Goal: Find specific page/section

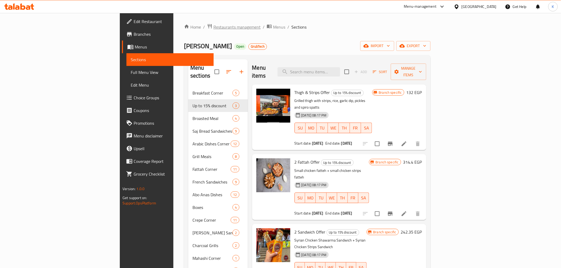
click at [213, 27] on span "Restaurants management" at bounding box center [236, 27] width 47 height 6
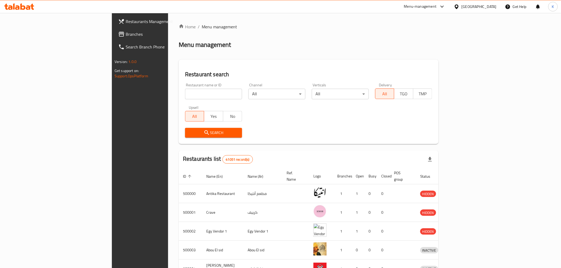
click at [186, 93] on input "search" at bounding box center [213, 94] width 57 height 11
paste input "502292"
type input "502292"
drag, startPoint x: 197, startPoint y: 134, endPoint x: 201, endPoint y: 133, distance: 4.1
click at [197, 133] on span "Search" at bounding box center [213, 133] width 49 height 7
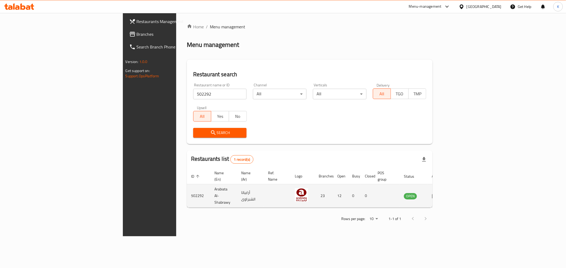
click at [437, 195] on icon "enhanced table" at bounding box center [436, 196] width 2 height 2
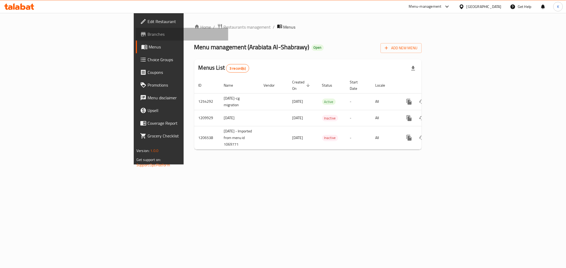
click at [147, 36] on span "Branches" at bounding box center [185, 34] width 76 height 6
